Goal: Information Seeking & Learning: Learn about a topic

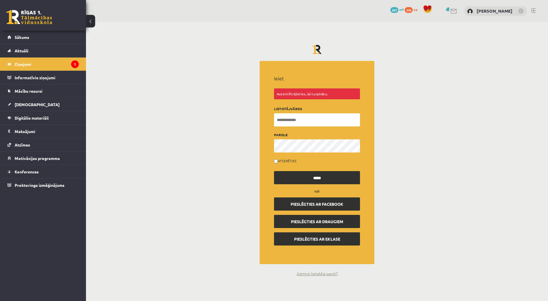
type input "**********"
click at [299, 176] on input "*****" at bounding box center [317, 177] width 86 height 13
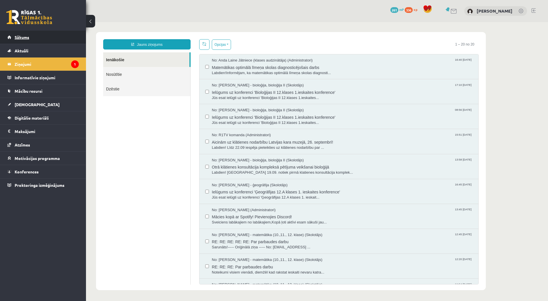
click at [36, 42] on link "Sākums" at bounding box center [42, 37] width 71 height 13
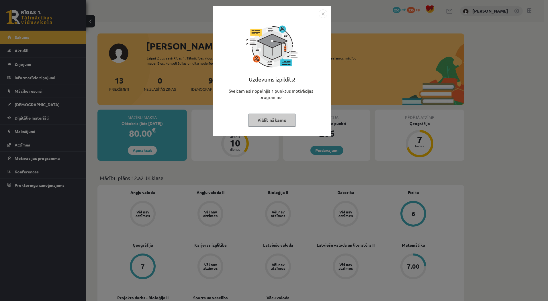
click at [255, 113] on div "Uzdevums izpildīts! Sveicam esi nopelnījis 1 punktus motivācijas programmā Pild…" at bounding box center [272, 75] width 111 height 115
click at [259, 119] on button "Pildīt nākamo" at bounding box center [271, 120] width 47 height 13
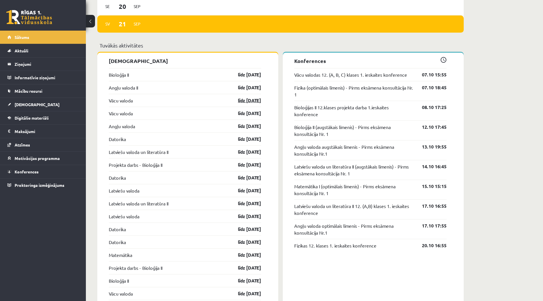
scroll to position [516, 0]
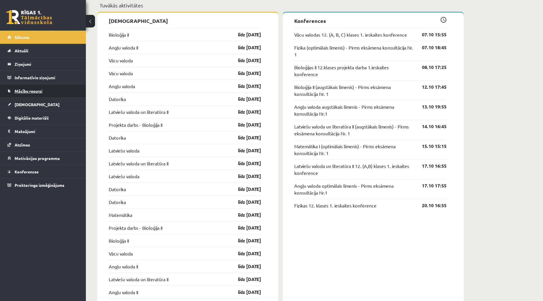
click at [50, 94] on link "Mācību resursi" at bounding box center [42, 90] width 71 height 13
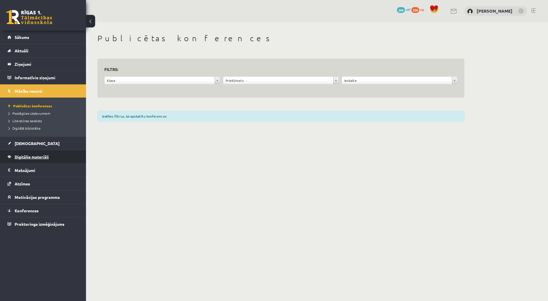
click at [28, 160] on link "Digitālie materiāli" at bounding box center [42, 156] width 71 height 13
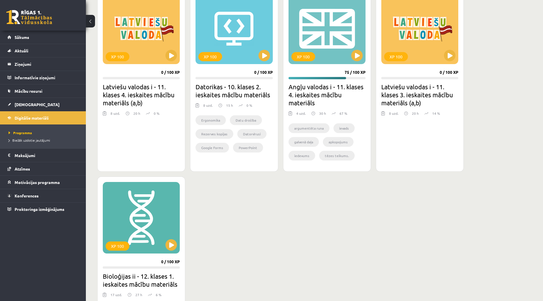
scroll to position [312, 0]
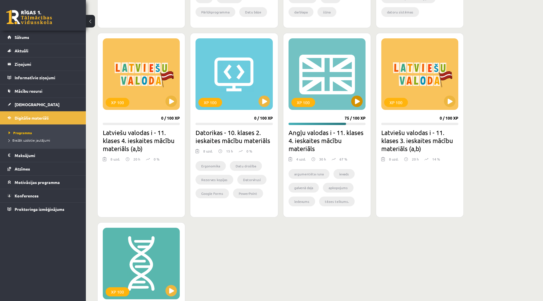
click at [314, 96] on div "XP 100" at bounding box center [327, 74] width 77 height 72
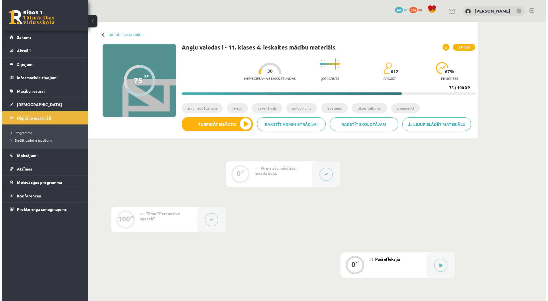
scroll to position [77, 0]
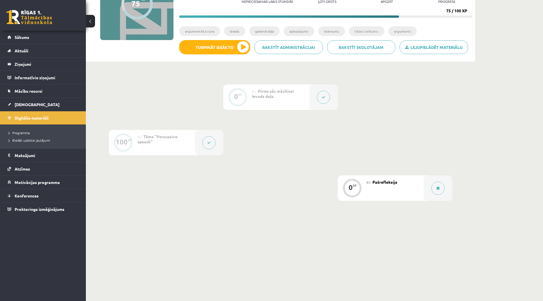
click at [407, 189] on div "#3 Pašrefleksija" at bounding box center [395, 188] width 57 height 25
click at [436, 189] on button at bounding box center [438, 188] width 13 height 13
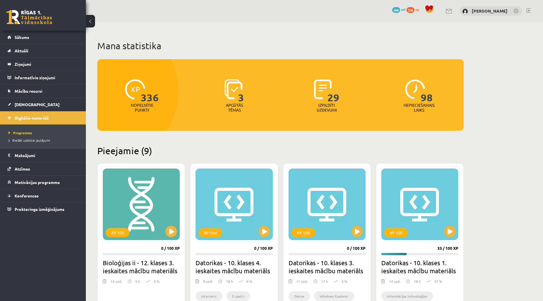
drag, startPoint x: 534, startPoint y: 8, endPoint x: 531, endPoint y: 11, distance: 4.3
click at [533, 10] on div "0 Dāvanas 266 mP 336 xp Ksenija Tereško" at bounding box center [314, 11] width 457 height 22
click at [531, 11] on div "0 Dāvanas 266 mP 336 xp Ksenija Tereško" at bounding box center [314, 11] width 457 height 22
click at [526, 11] on div "0 Dāvanas 266 mP 336 xp Ksenija Tereško" at bounding box center [314, 11] width 457 height 22
click at [527, 11] on link at bounding box center [529, 10] width 4 height 5
